Goal: Information Seeking & Learning: Learn about a topic

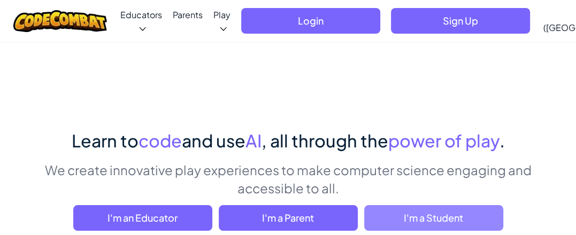
click at [421, 221] on span "I'm a Student" at bounding box center [433, 218] width 139 height 26
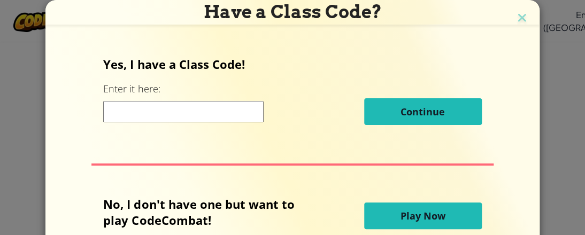
click at [407, 217] on span "Play Now" at bounding box center [423, 216] width 45 height 13
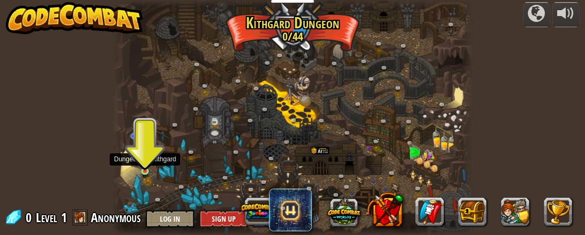
click at [142, 166] on img at bounding box center [145, 164] width 7 height 15
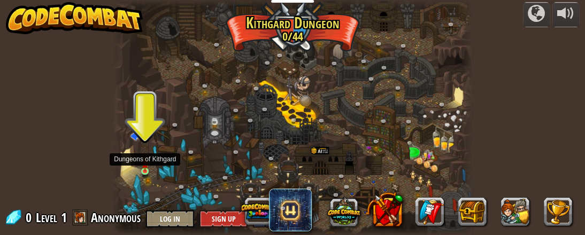
click at [148, 168] on div at bounding box center [144, 171] width 7 height 7
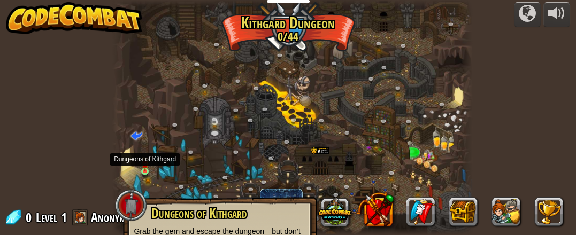
drag, startPoint x: 144, startPoint y: 170, endPoint x: 149, endPoint y: 162, distance: 9.1
click at [146, 169] on img at bounding box center [145, 164] width 7 height 15
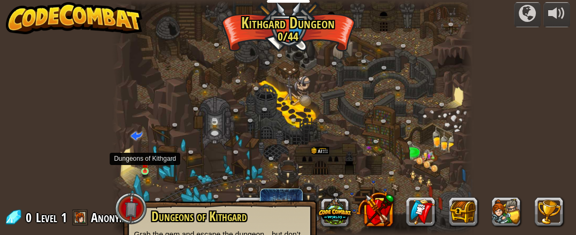
click at [146, 166] on img at bounding box center [145, 165] width 4 height 4
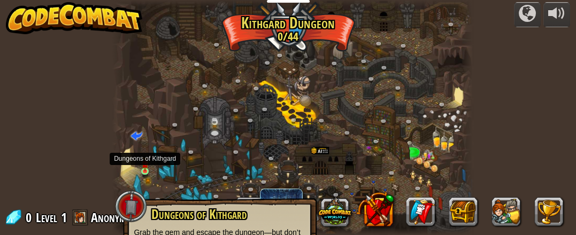
click at [146, 166] on img at bounding box center [145, 165] width 4 height 4
click at [147, 170] on img at bounding box center [145, 164] width 7 height 15
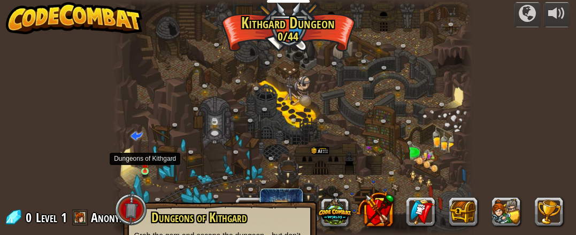
click at [143, 167] on img at bounding box center [145, 164] width 7 height 15
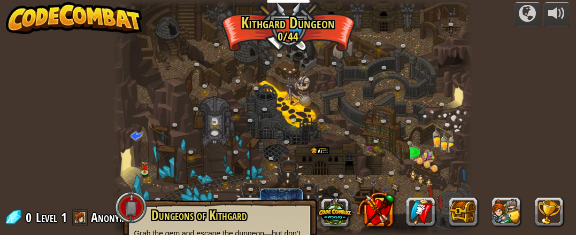
click at [151, 162] on div at bounding box center [292, 117] width 360 height 235
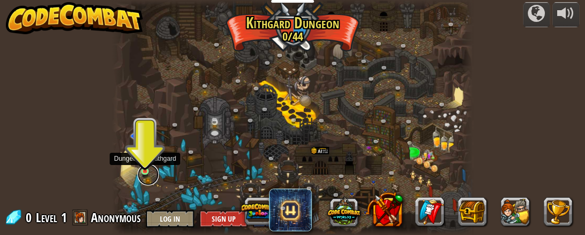
click at [143, 172] on link at bounding box center [147, 174] width 21 height 21
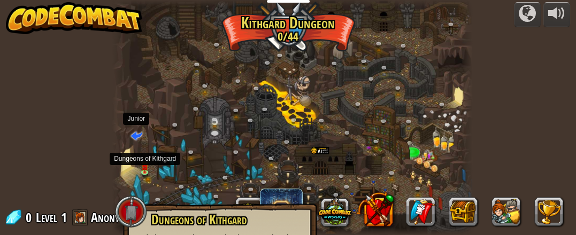
click at [135, 138] on span at bounding box center [137, 135] width 12 height 12
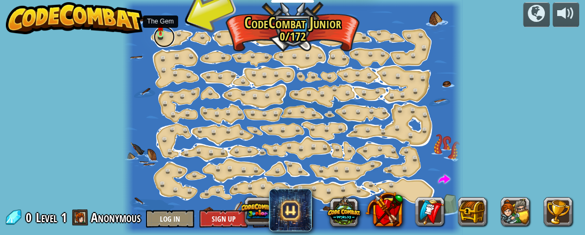
click at [156, 32] on link at bounding box center [164, 36] width 21 height 21
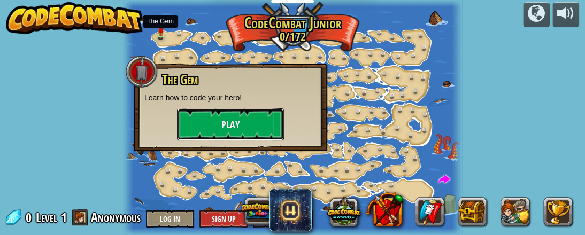
click at [208, 125] on button "Play" at bounding box center [230, 125] width 107 height 32
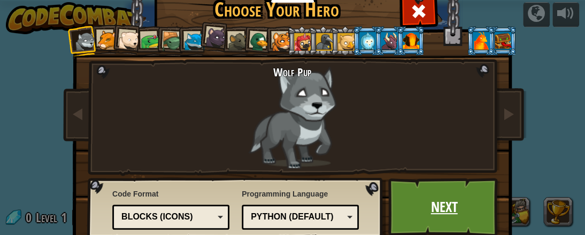
click at [441, 185] on link "Next" at bounding box center [444, 207] width 112 height 59
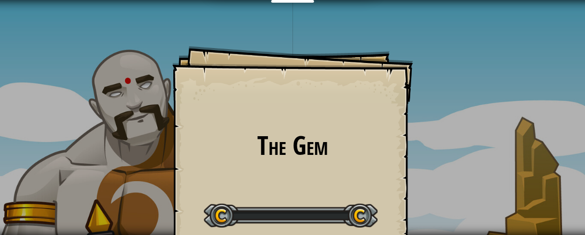
click at [425, 182] on div "The Gem Goals Start Level Error loading from server. Try refreshing the page. Y…" at bounding box center [292, 117] width 585 height 235
